Goal: Task Accomplishment & Management: Use online tool/utility

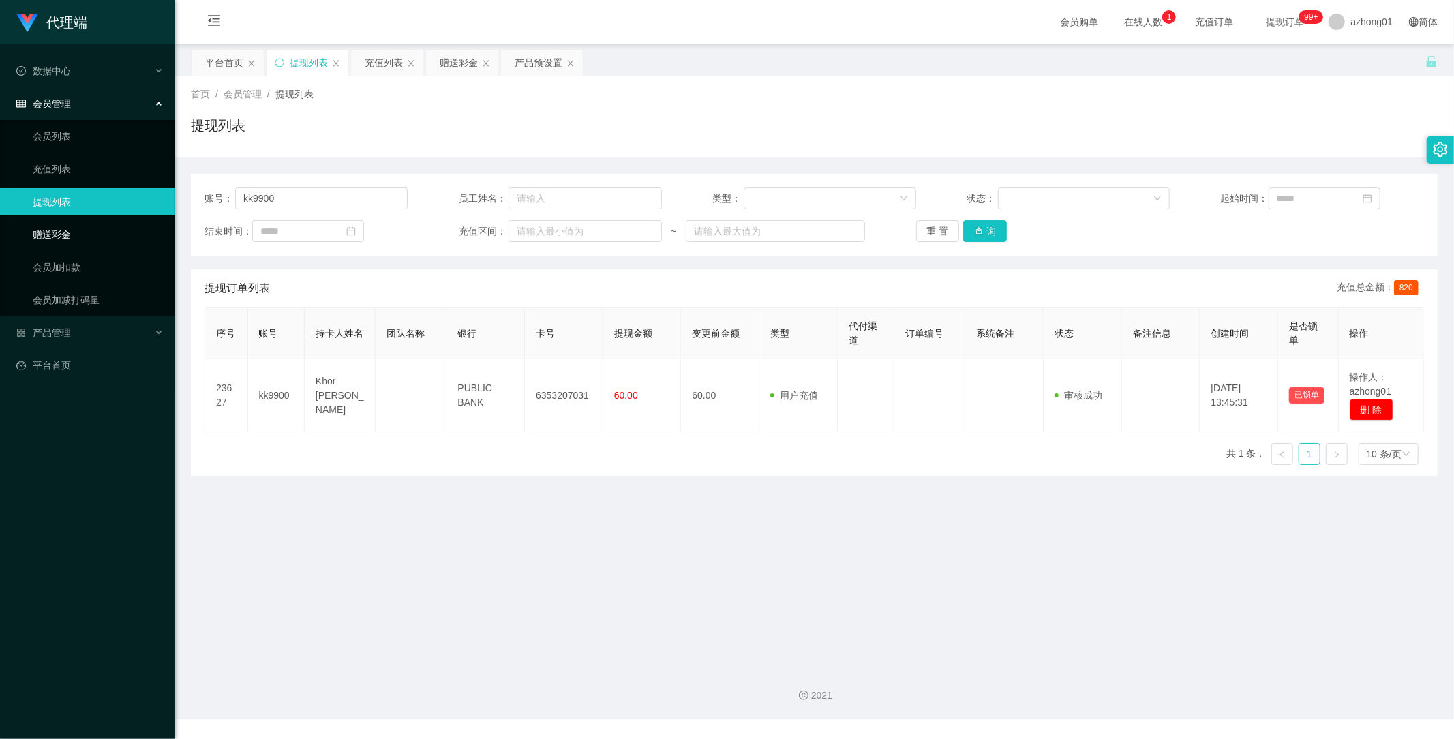
click at [56, 233] on link "赠送彩金" at bounding box center [98, 234] width 131 height 27
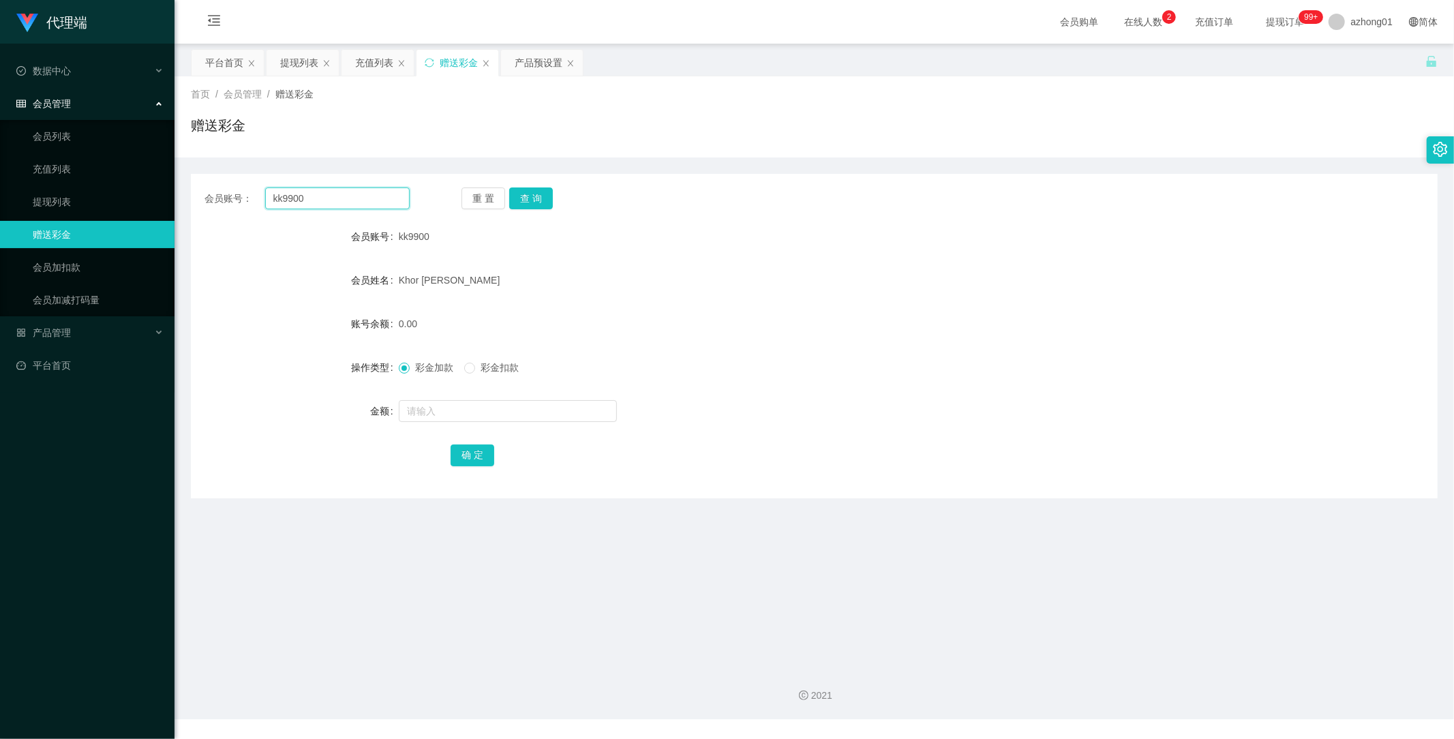
drag, startPoint x: 315, startPoint y: 196, endPoint x: 175, endPoint y: 203, distance: 139.9
click at [175, 203] on main "关闭左侧 关闭右侧 关闭其它 刷新页面 平台首页 提现列表 充值列表 赠送彩金 产品预设置 首页 / 会员管理 / 赠送彩金 / 赠送彩金 会员账号： kk9…" at bounding box center [813, 350] width 1279 height 612
paste input "NGLAIYIN"
type input "NGLAIYIN"
click at [544, 196] on button "查 询" at bounding box center [531, 198] width 44 height 22
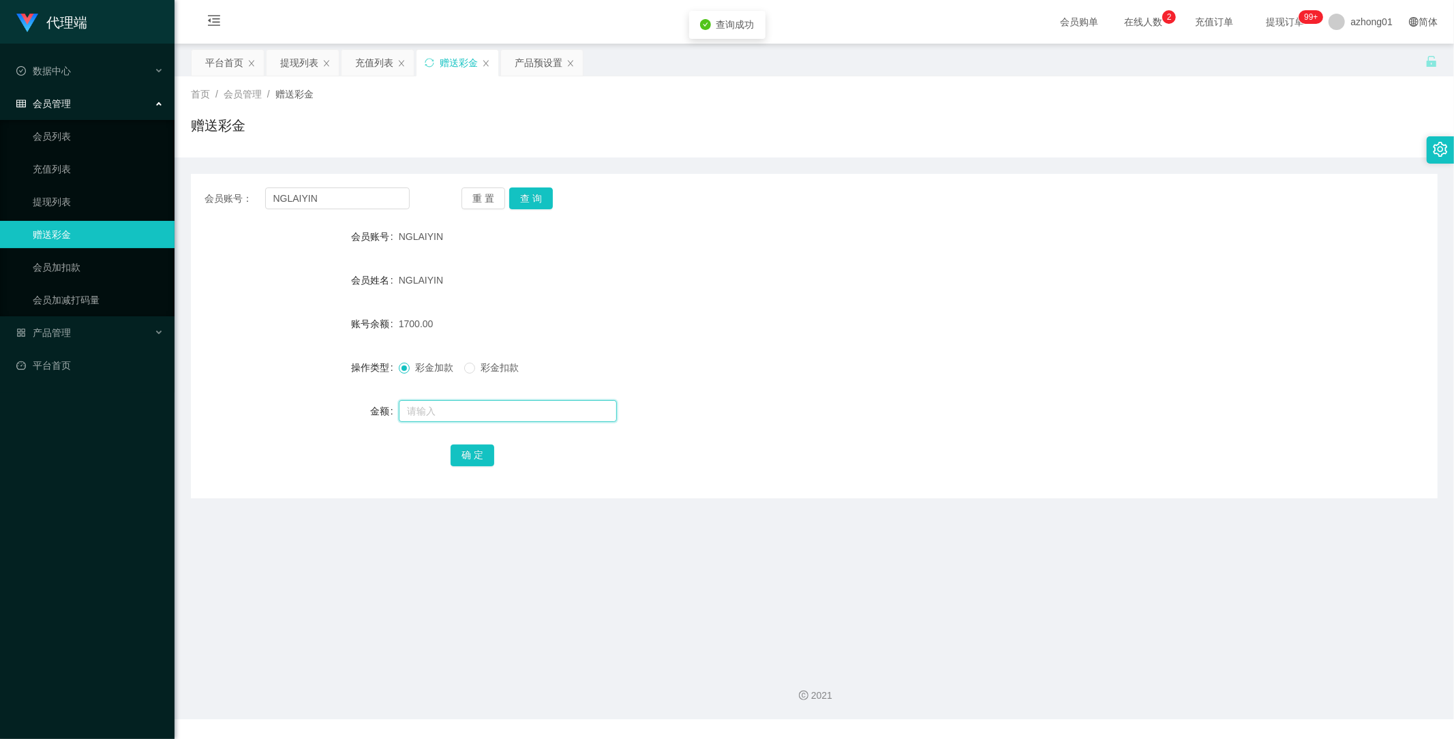
click at [438, 414] on input "text" at bounding box center [508, 411] width 218 height 22
type input "1000"
click at [458, 461] on button "确 定" at bounding box center [472, 455] width 44 height 22
